Goal: Find specific page/section: Find specific page/section

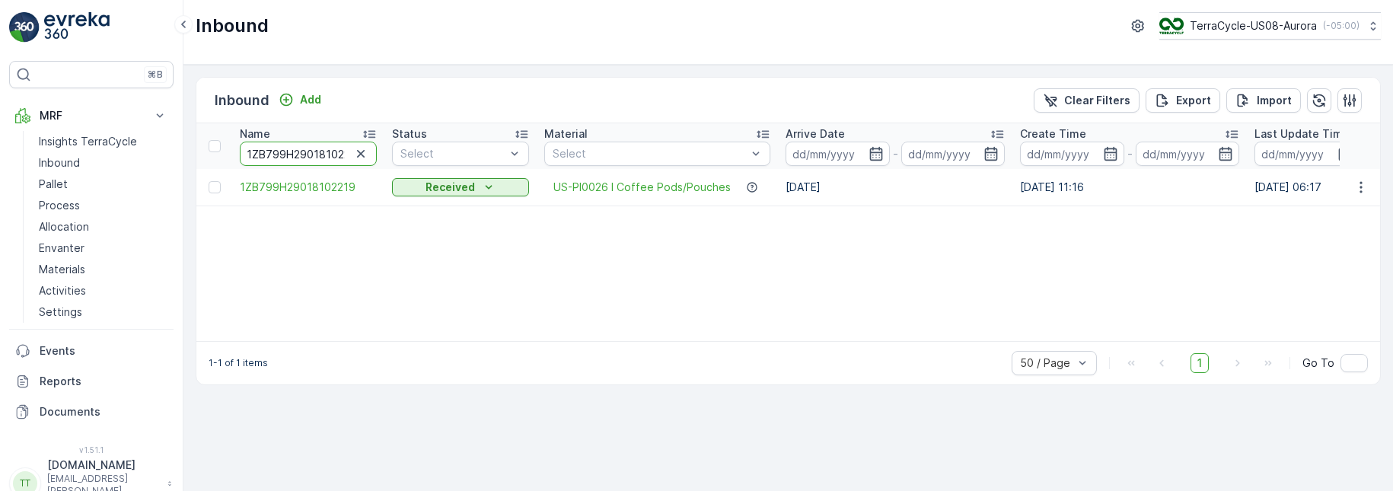
click at [287, 164] on input "1ZB799H29018102219" at bounding box center [308, 154] width 137 height 24
paste input "E89959909148405"
type input "1ZE899599091484059"
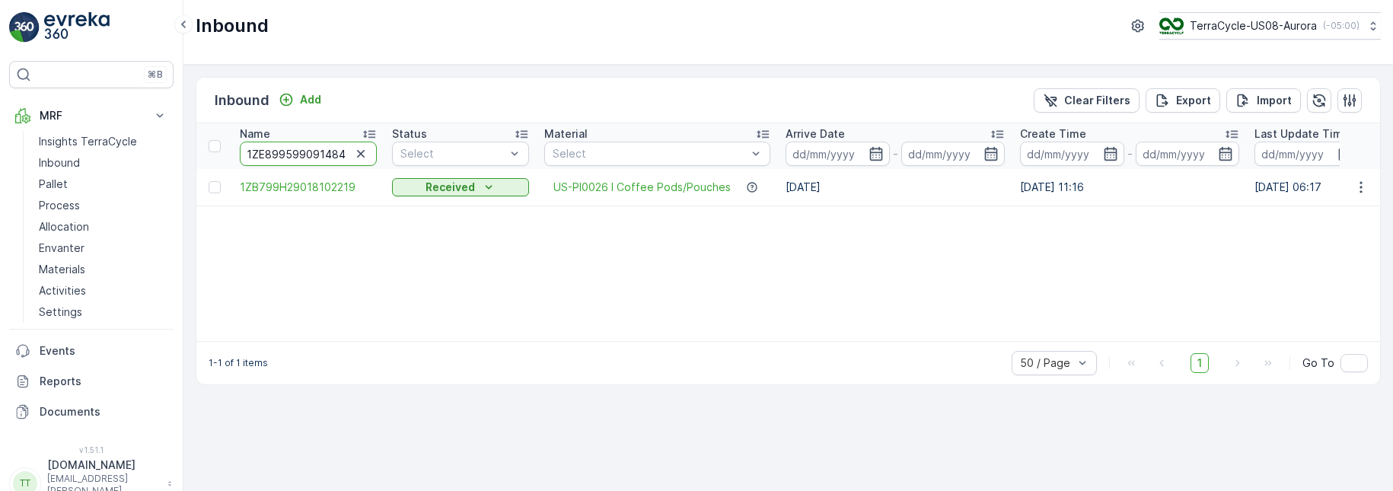
scroll to position [0, 18]
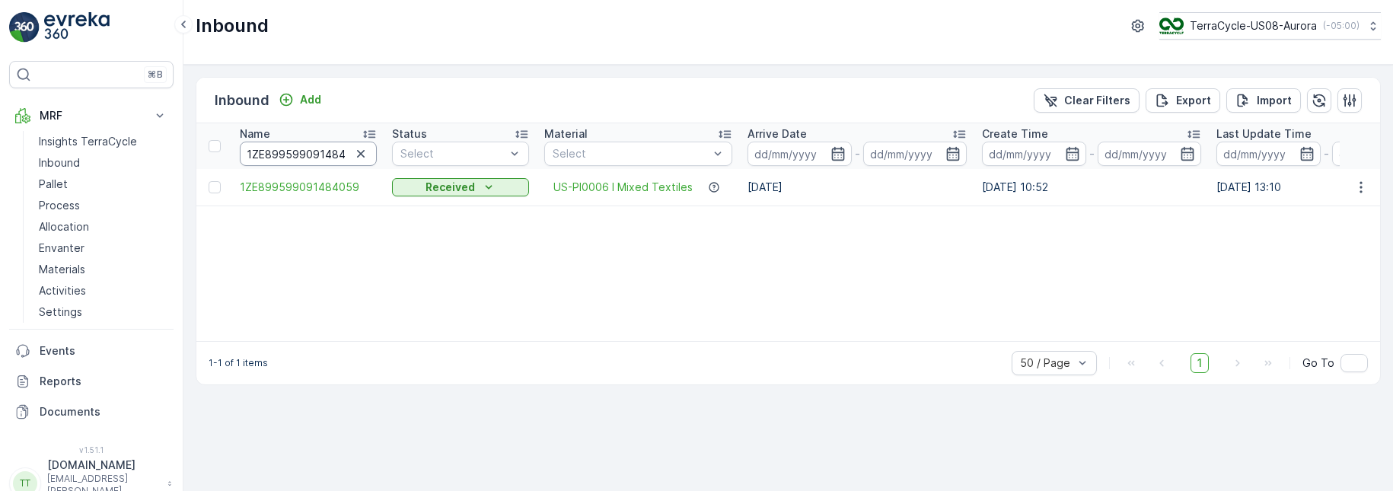
click at [311, 158] on input "1ZE899599091484059" at bounding box center [308, 154] width 137 height 24
paste input "1ZE899599092032991"
type input "1ZE89959901ZE89959909203299191484059"
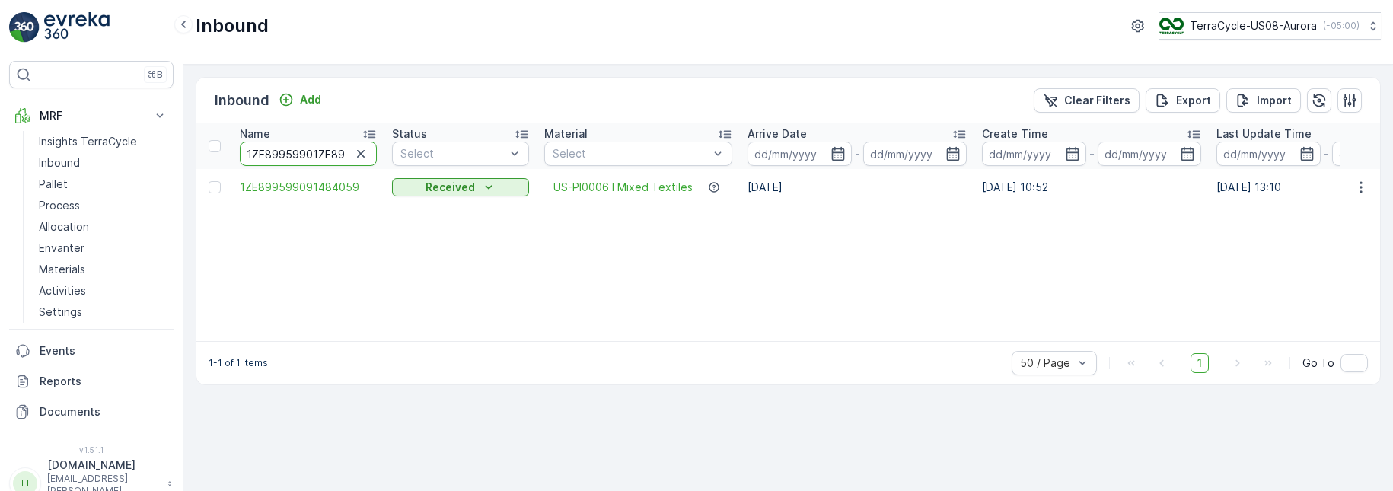
scroll to position [0, 82]
click at [311, 158] on input "1ZE89959901ZE89959909203299191484059" at bounding box center [308, 154] width 137 height 24
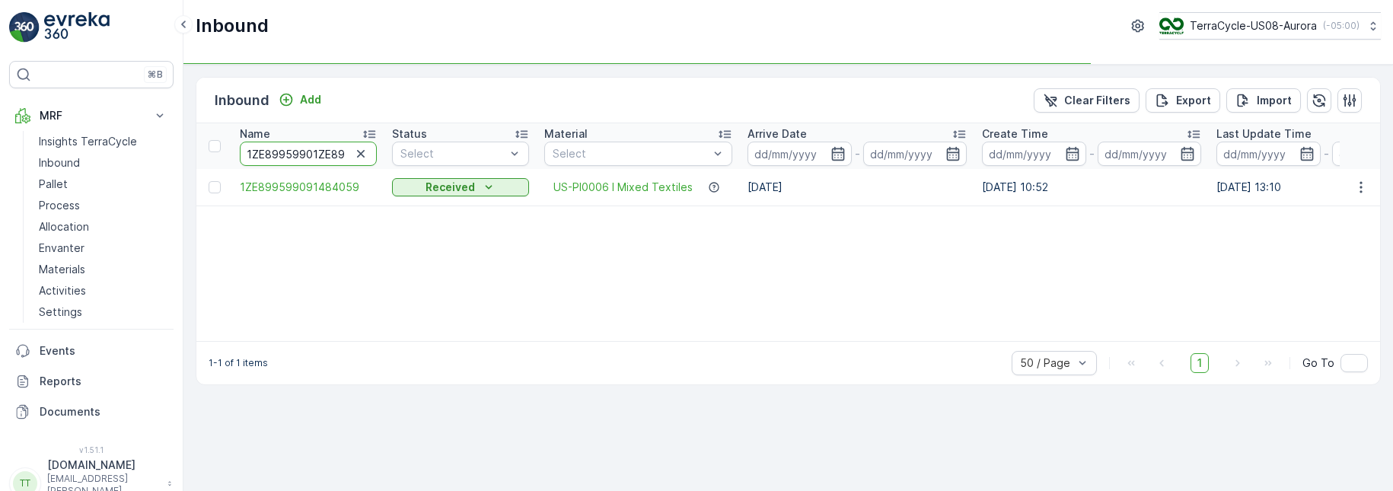
click at [311, 158] on input "1ZE89959901ZE89959909203299191484059" at bounding box center [308, 154] width 137 height 24
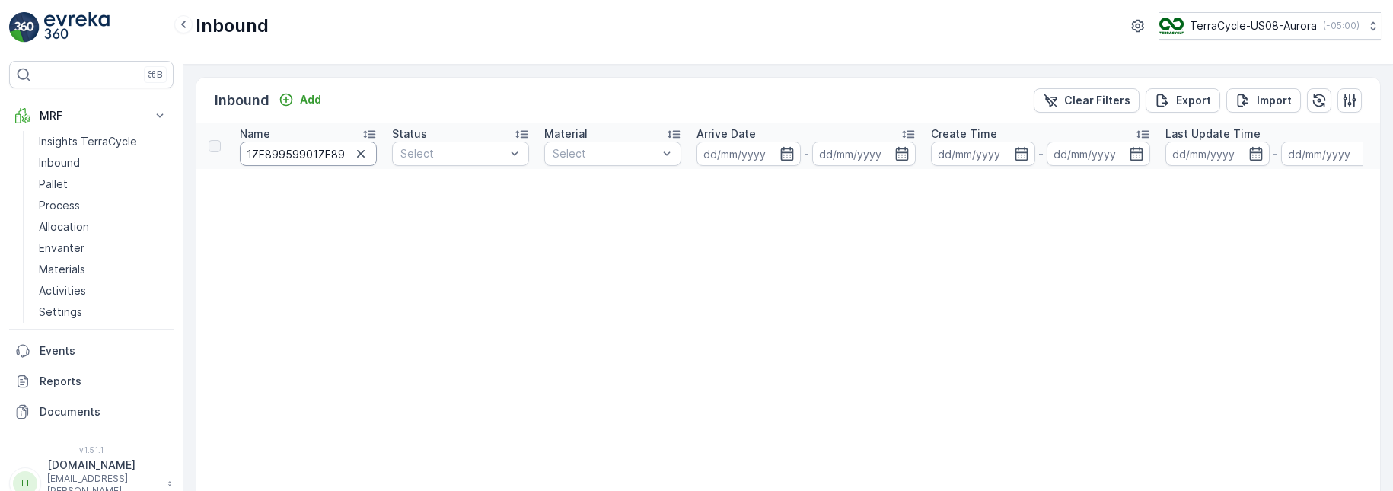
click at [306, 152] on input "1ZE89959901ZE89959909203299191484059" at bounding box center [308, 154] width 137 height 24
paste input "1ZE899599092032991"
type input "1ZE899599092032991"
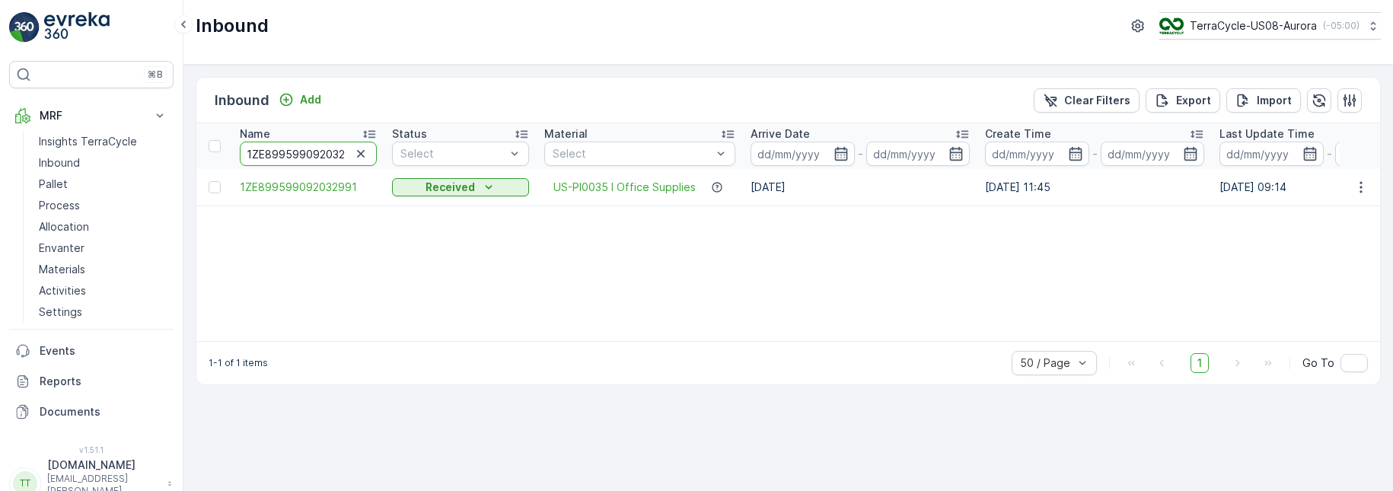
click at [291, 151] on input "1ZE899599092032991" at bounding box center [308, 154] width 137 height 24
paste input "1796178"
type input "1ZE899599091796178"
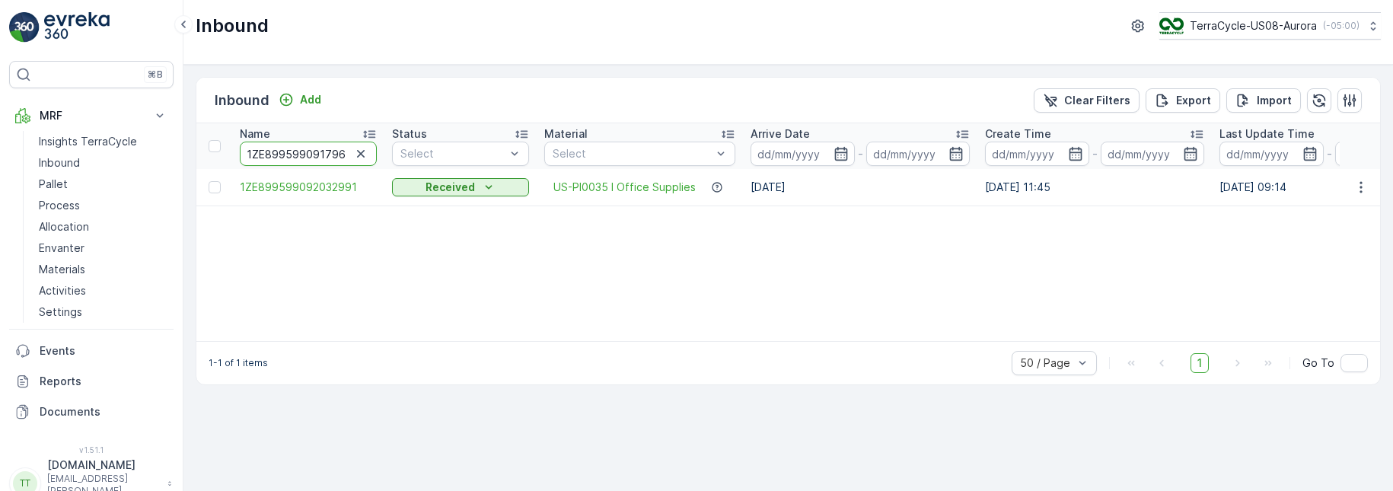
scroll to position [0, 14]
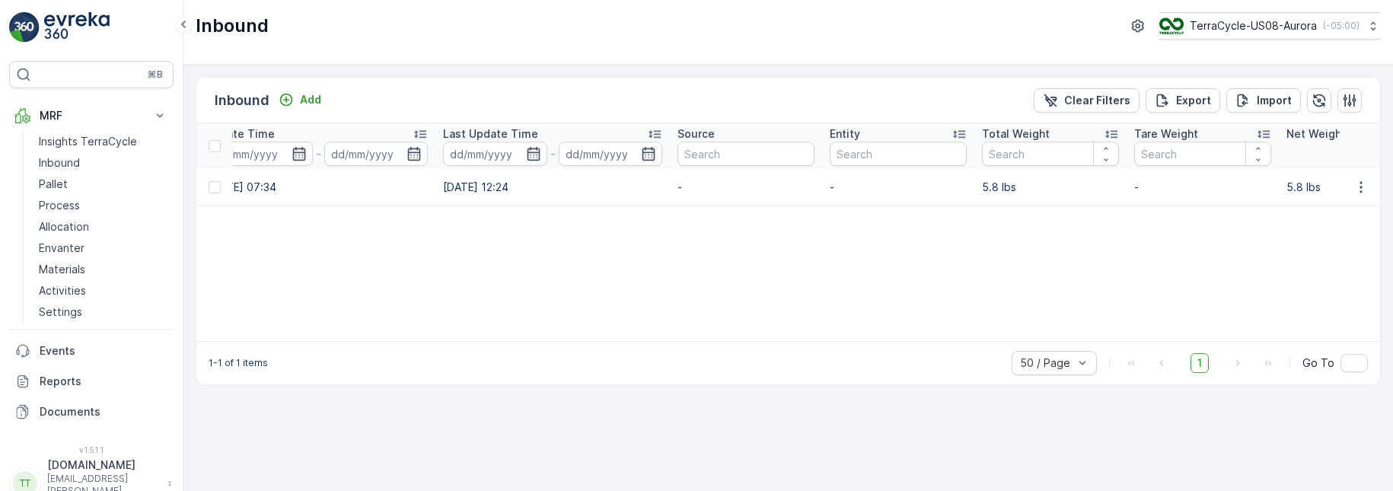
scroll to position [0, 809]
